Goal: Task Accomplishment & Management: Use online tool/utility

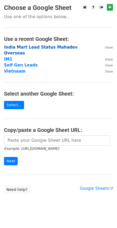
click at [23, 45] on strong "India Mart Lead Status Mahadev Overseas" at bounding box center [40, 50] width 73 height 11
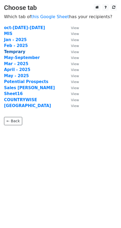
click at [17, 52] on strong "Temprary" at bounding box center [14, 51] width 21 height 5
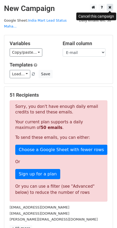
click at [110, 8] on icon at bounding box center [109, 7] width 3 height 4
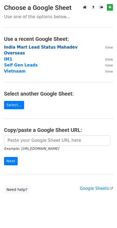
click at [37, 49] on strong "India Mart Lead Status Mahadev Overseas" at bounding box center [40, 50] width 73 height 11
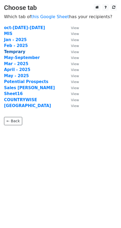
click at [15, 51] on strong "Temprary" at bounding box center [14, 51] width 21 height 5
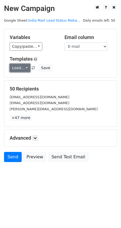
click at [21, 67] on link "Load..." at bounding box center [20, 68] width 21 height 8
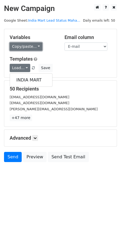
click at [23, 47] on link "Copy/paste..." at bounding box center [26, 46] width 33 height 8
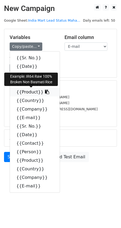
click at [25, 89] on link "{{Product}}" at bounding box center [35, 92] width 50 height 9
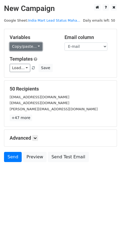
click at [30, 45] on link "Copy/paste..." at bounding box center [26, 46] width 33 height 8
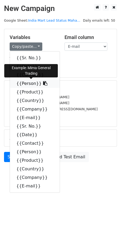
click at [24, 82] on link "{{Person}}" at bounding box center [35, 83] width 50 height 9
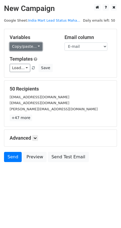
click at [33, 47] on link "Copy/paste..." at bounding box center [26, 46] width 33 height 8
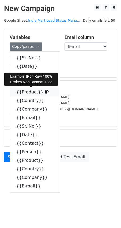
click at [29, 93] on link "{{Product}}" at bounding box center [35, 92] width 50 height 9
